Goal: Find specific page/section: Find specific page/section

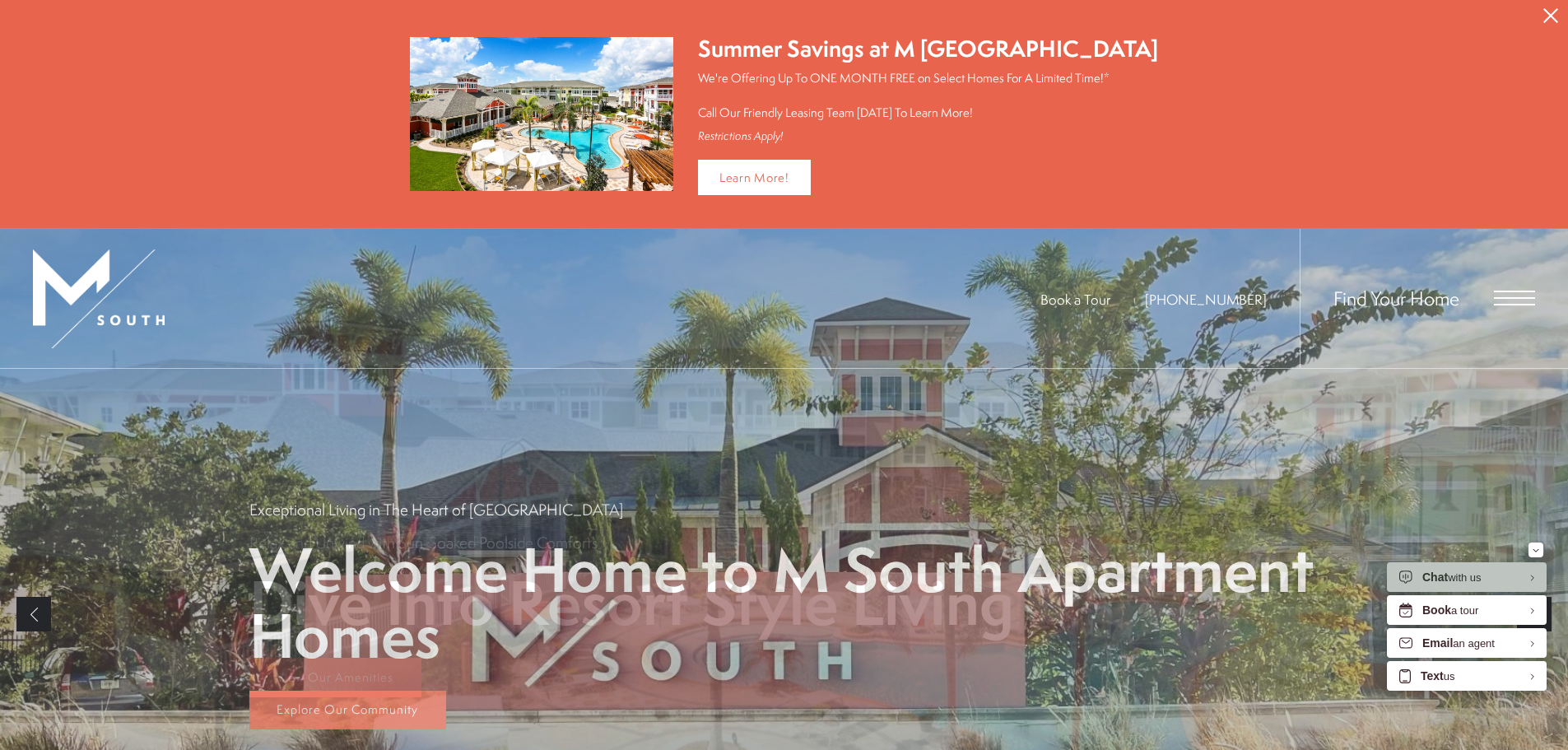
click at [1490, 290] on div "Find Your Home" at bounding box center [1418, 298] width 235 height 139
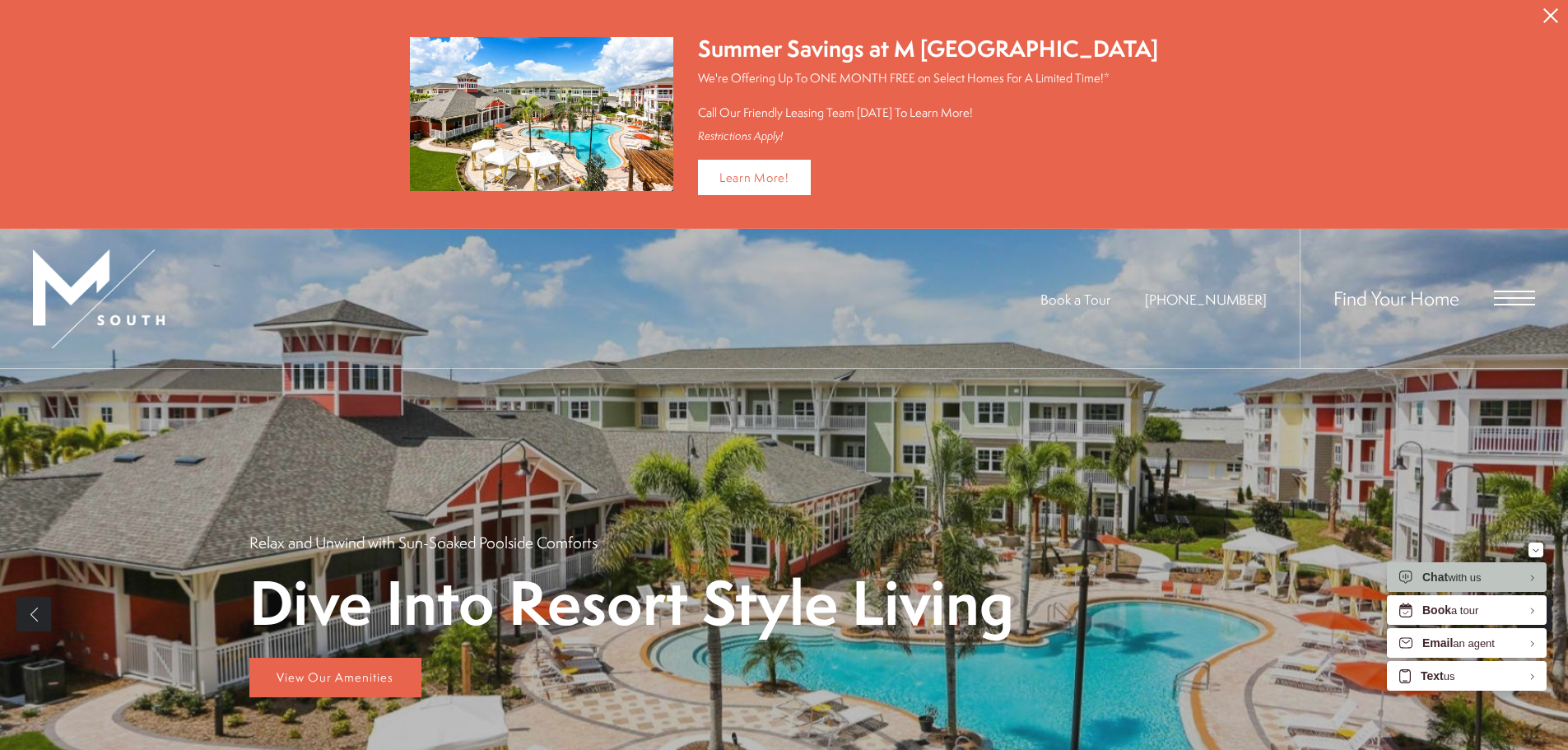
click at [1484, 295] on div "Find Your Home" at bounding box center [1418, 298] width 235 height 139
click at [1523, 297] on span "Open Menu" at bounding box center [1514, 298] width 41 height 2
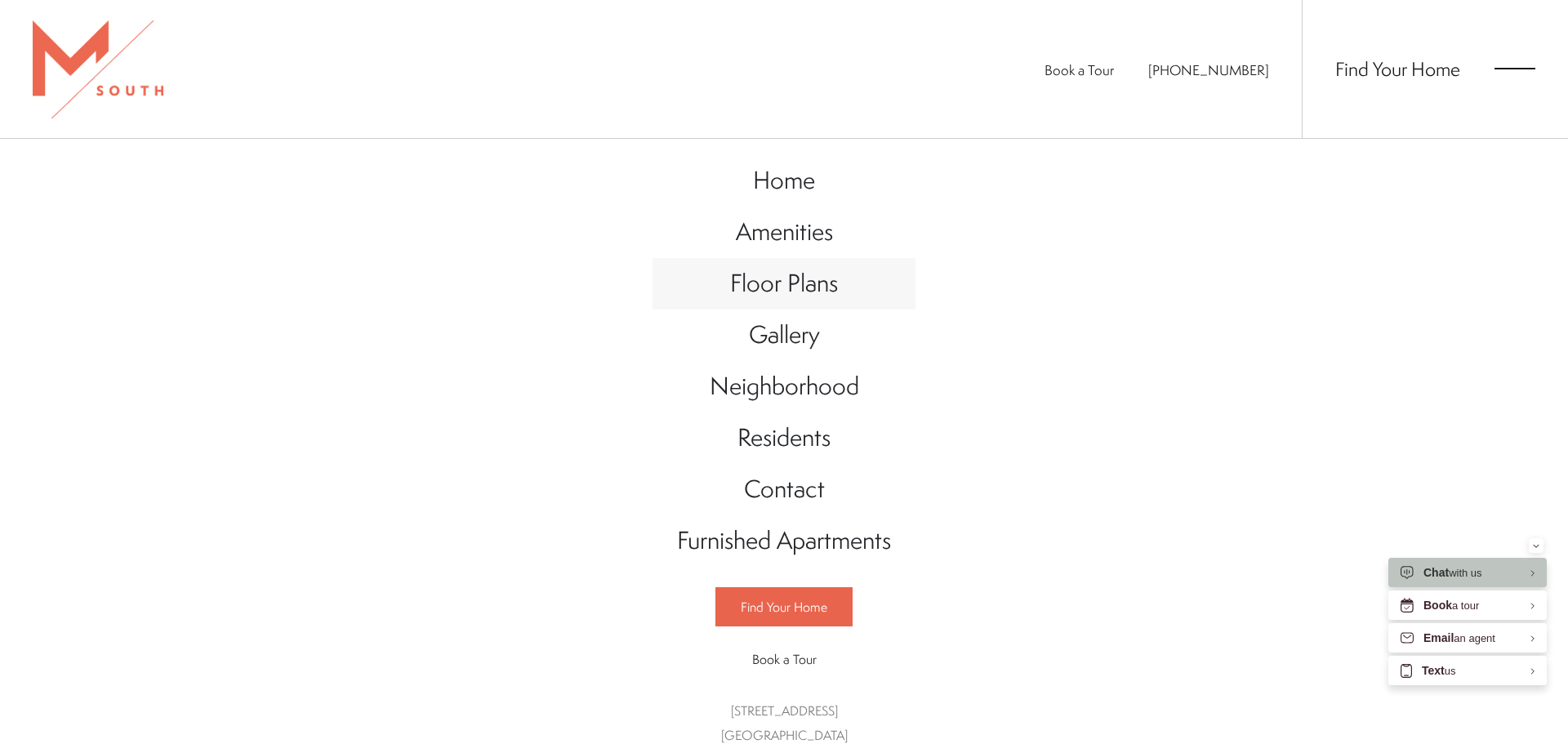
click at [767, 284] on span "Floor Plans" at bounding box center [784, 283] width 107 height 33
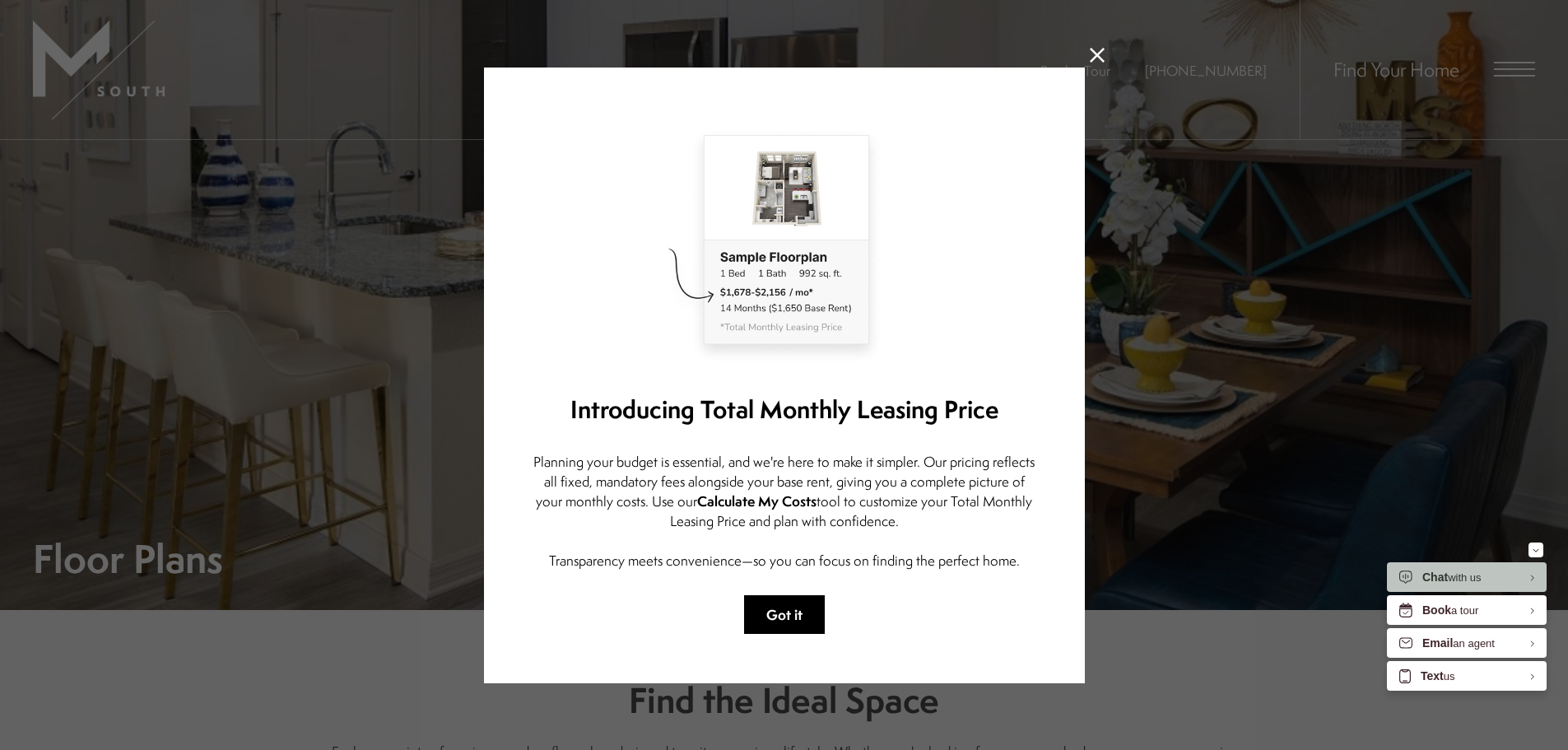
click at [789, 613] on button "Got it" at bounding box center [784, 615] width 81 height 39
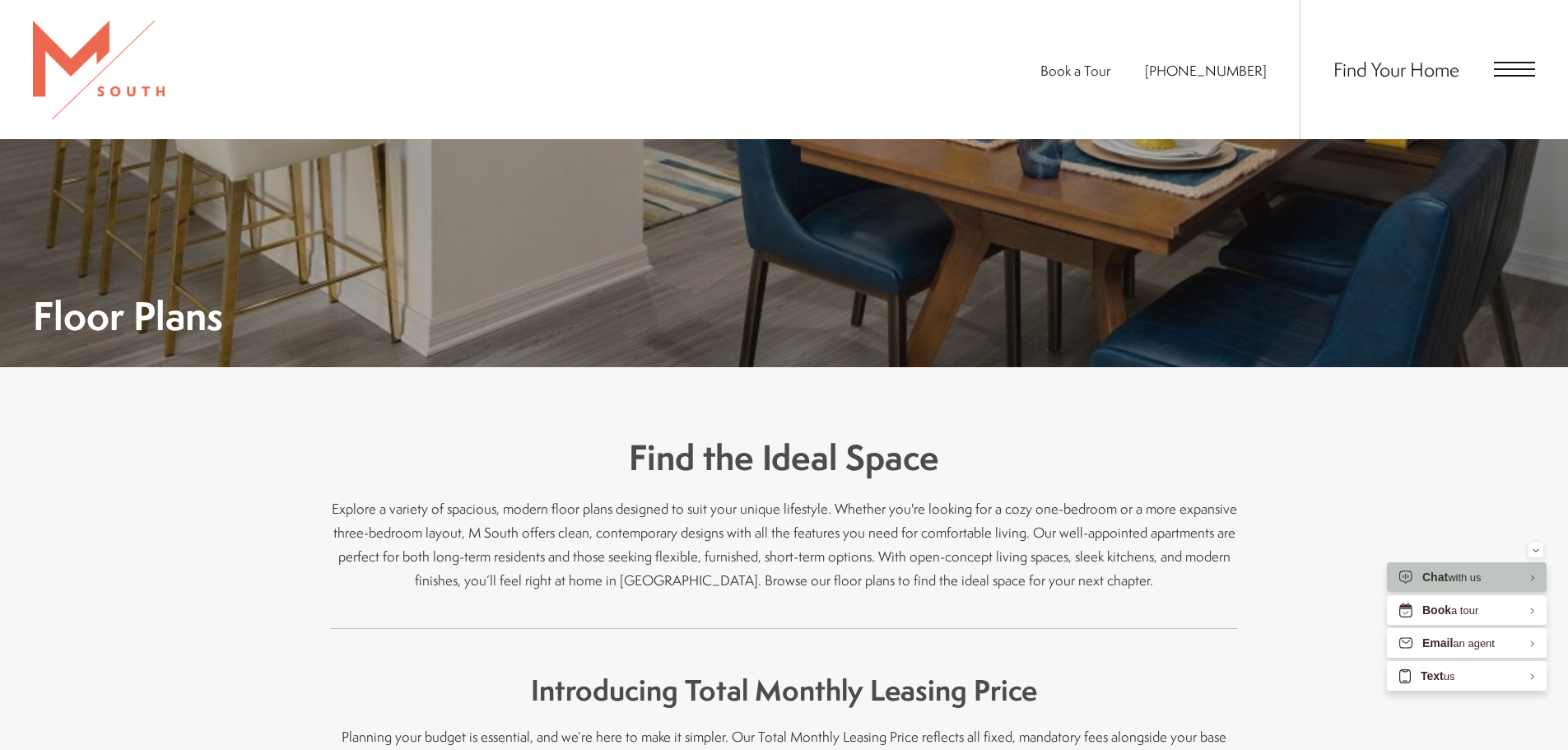
scroll to position [330, 0]
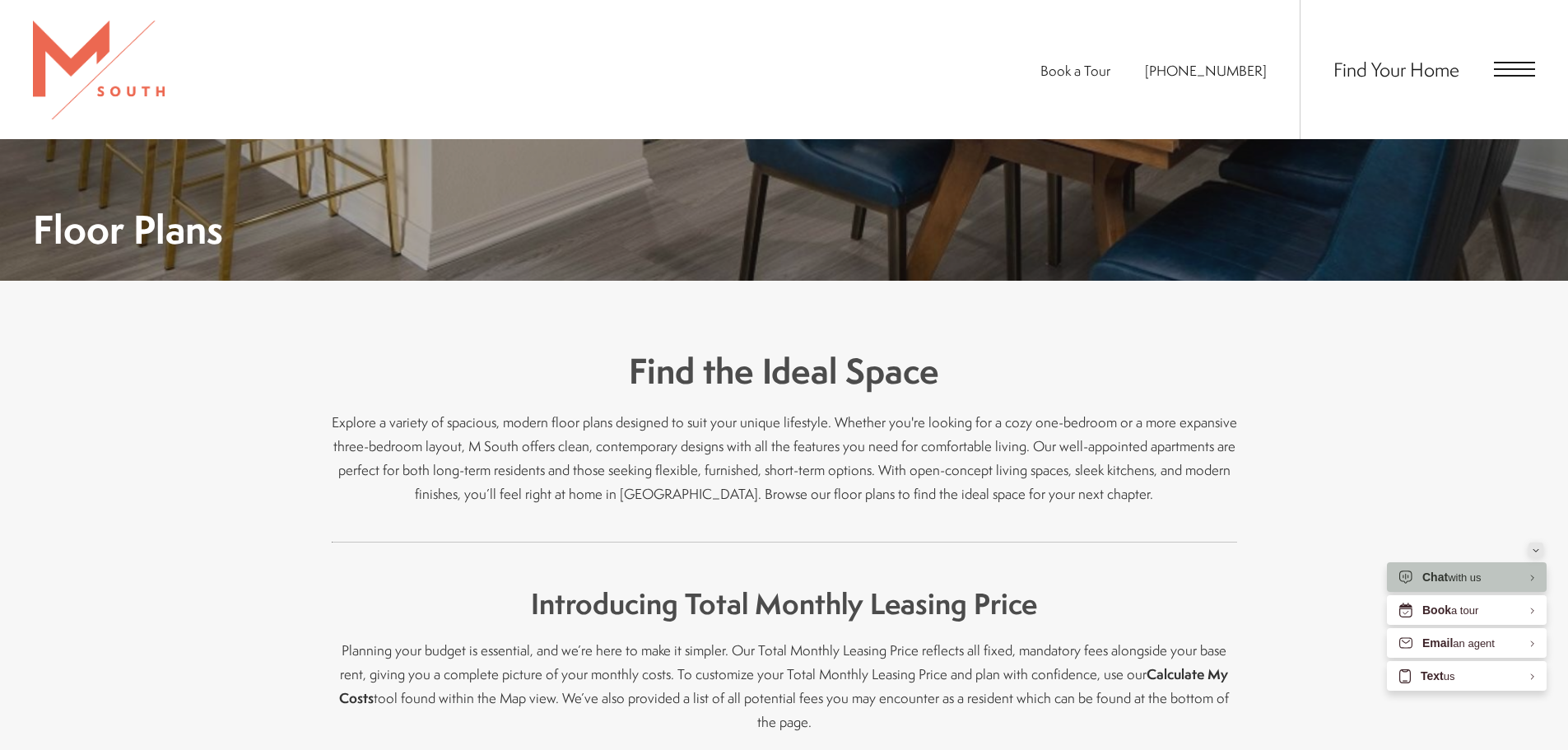
click at [1538, 550] on icon "Minimize" at bounding box center [1536, 550] width 5 height 3
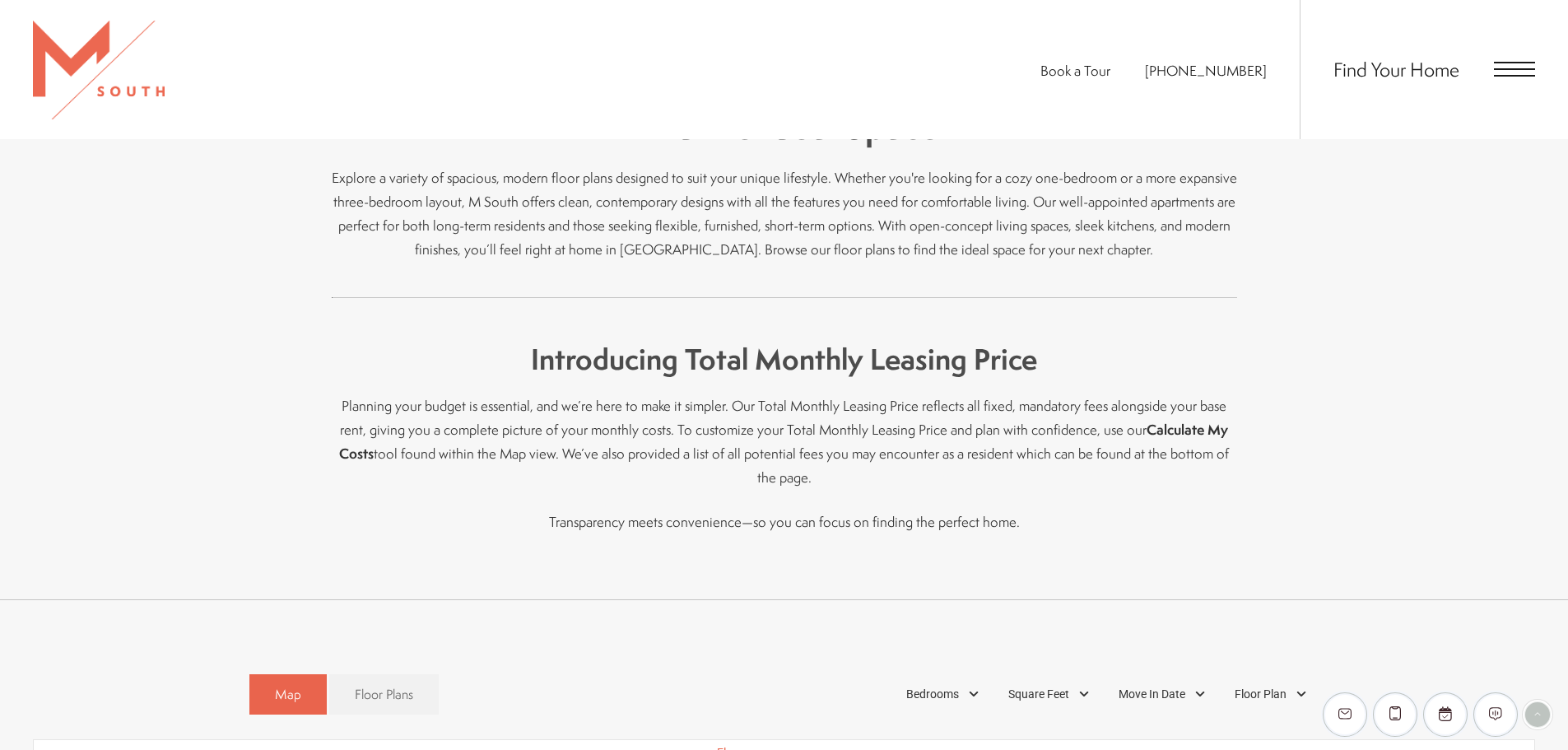
scroll to position [741, 0]
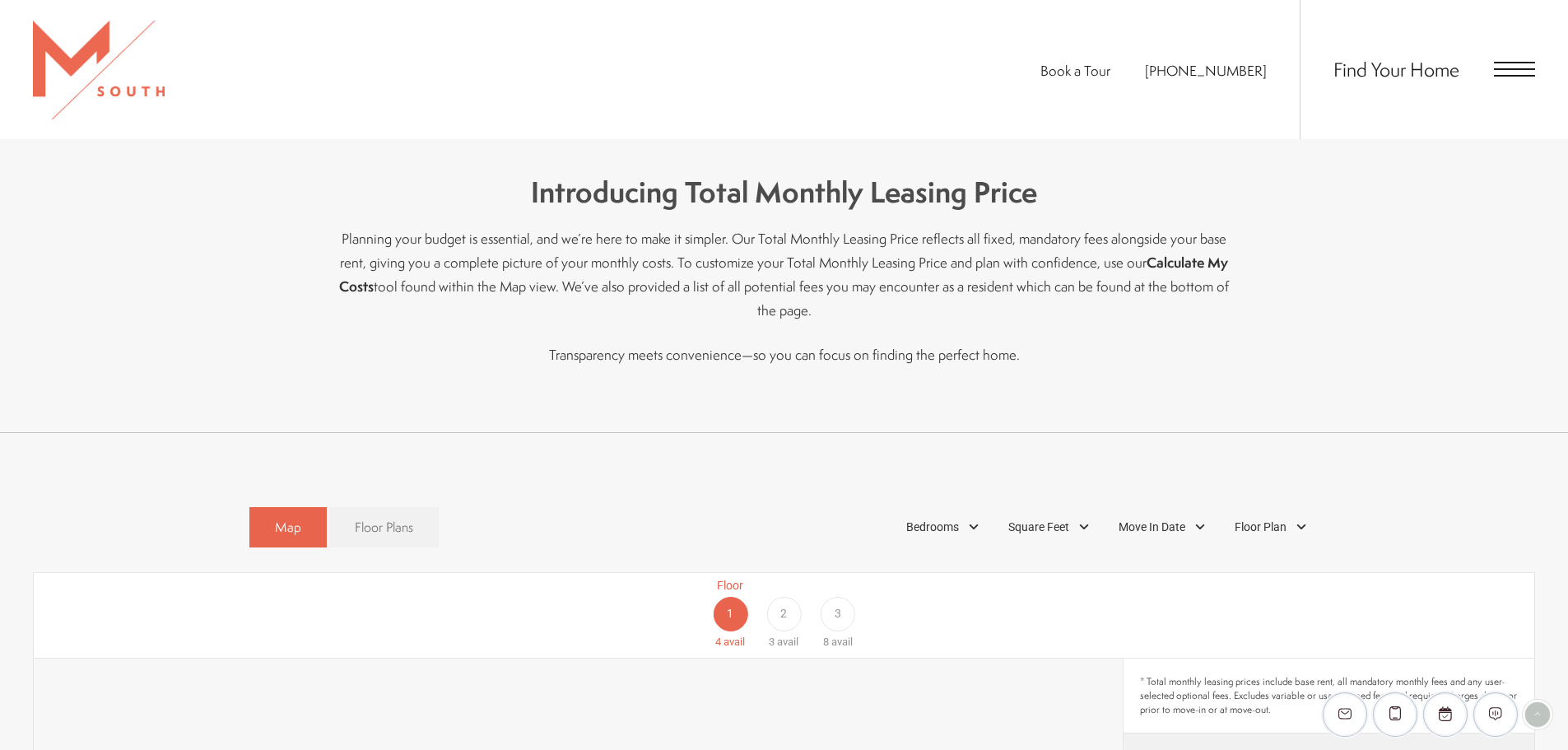
click at [393, 518] on span "Floor Plans" at bounding box center [383, 527] width 58 height 19
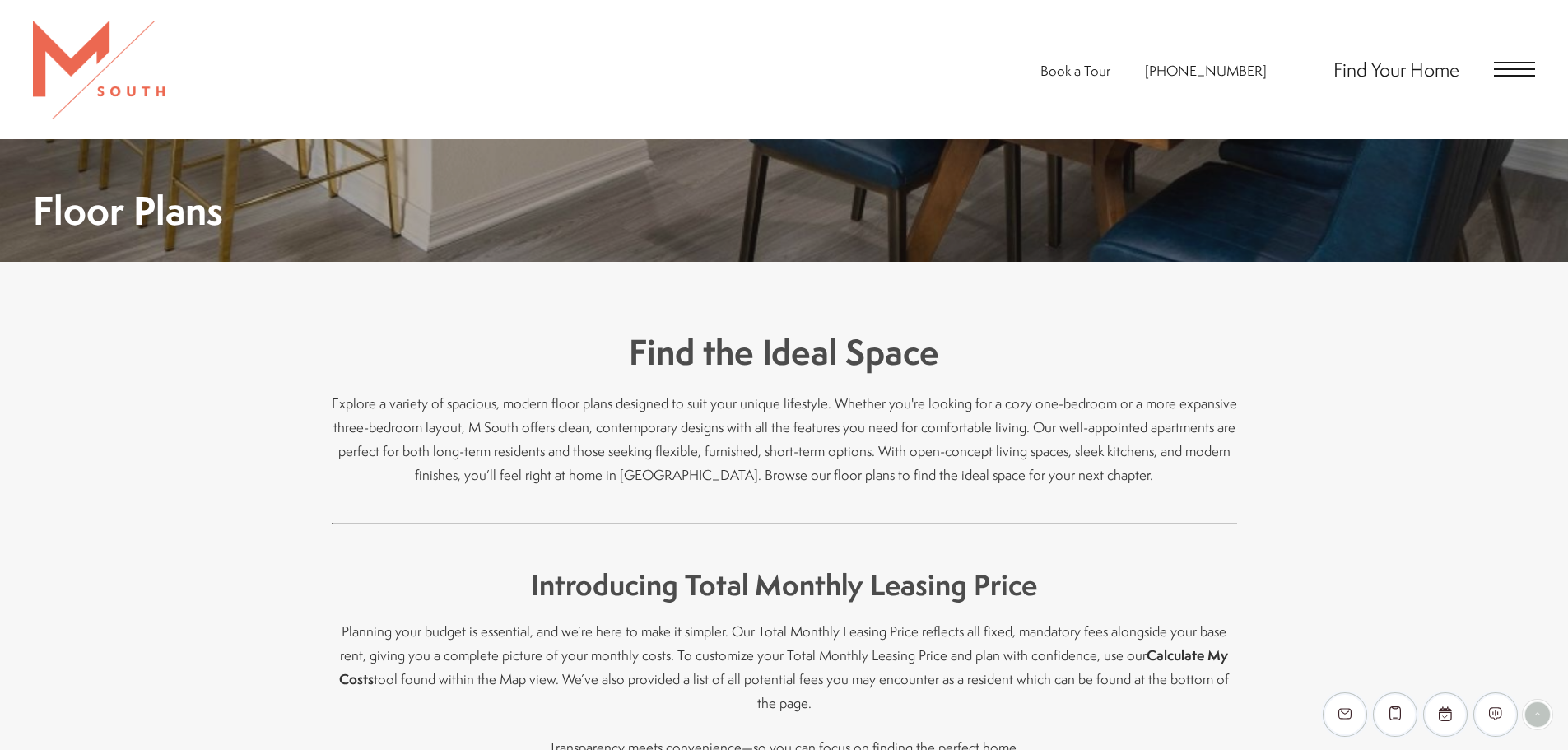
scroll to position [330, 0]
